Goal: Entertainment & Leisure: Consume media (video, audio)

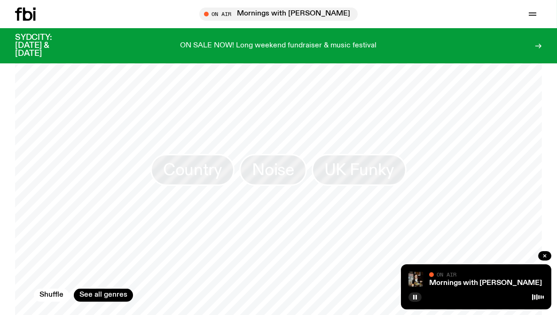
scroll to position [751, 0]
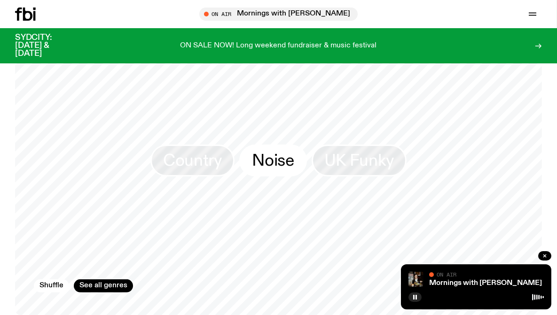
click at [277, 151] on span "Noise" at bounding box center [273, 160] width 42 height 18
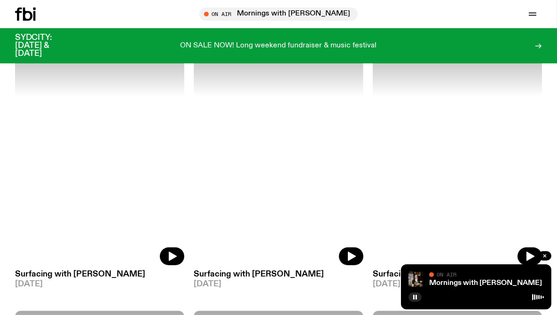
scroll to position [655, 0]
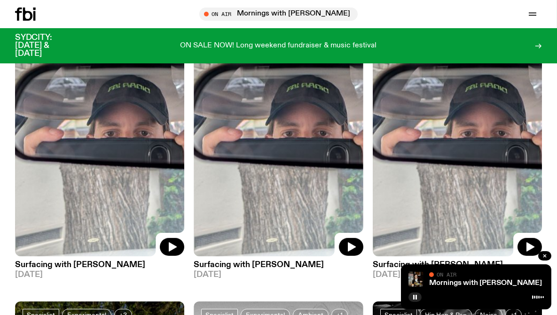
click at [43, 263] on h3 "Surfacing with [PERSON_NAME]" at bounding box center [99, 265] width 169 height 8
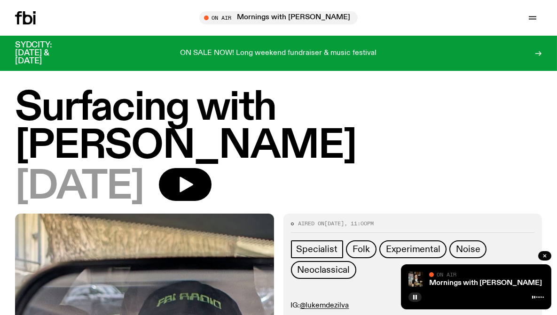
click at [33, 20] on icon at bounding box center [34, 19] width 2 height 9
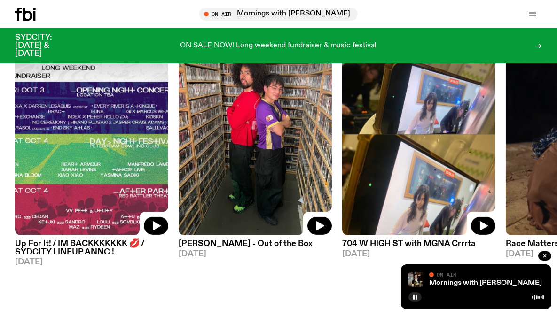
scroll to position [419, 0]
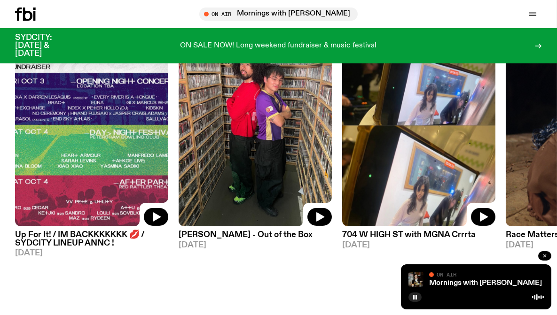
click at [546, 256] on icon "button" at bounding box center [545, 256] width 6 height 6
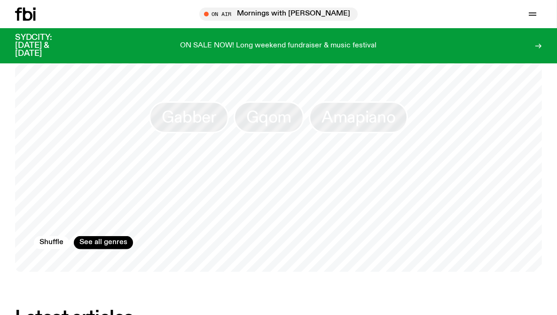
scroll to position [795, 0]
click at [119, 236] on link "See all genres" at bounding box center [103, 242] width 59 height 13
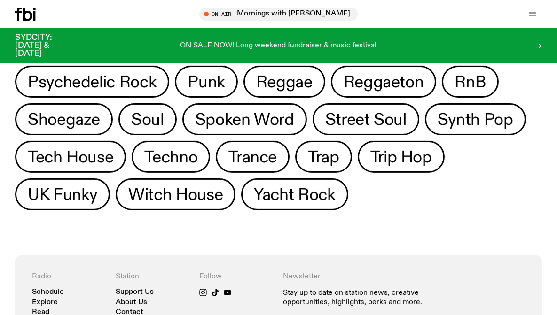
scroll to position [703, 0]
